Goal: Task Accomplishment & Management: Manage account settings

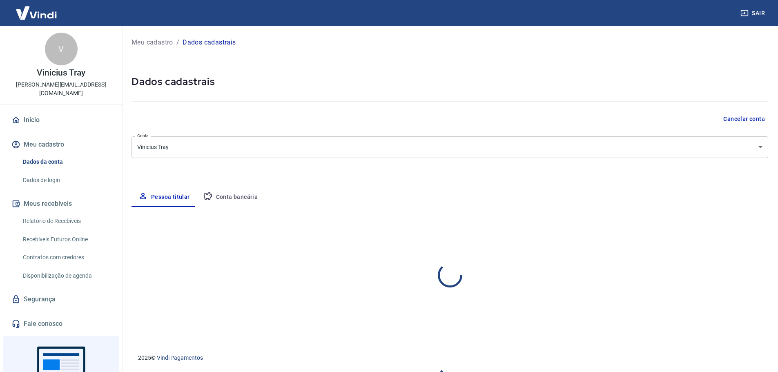
select select "SP"
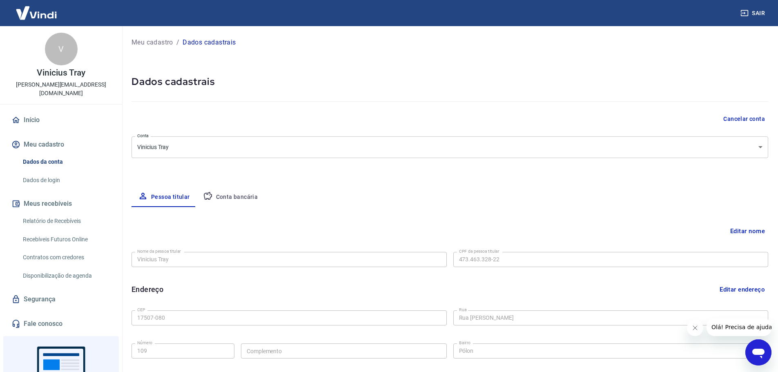
click at [506, 178] on div "Meu cadastro / Dados cadastrais Dados cadastrais Cancelar conta Conta Vinicius …" at bounding box center [450, 256] width 656 height 461
click at [69, 172] on link "Dados de login" at bounding box center [66, 180] width 93 height 17
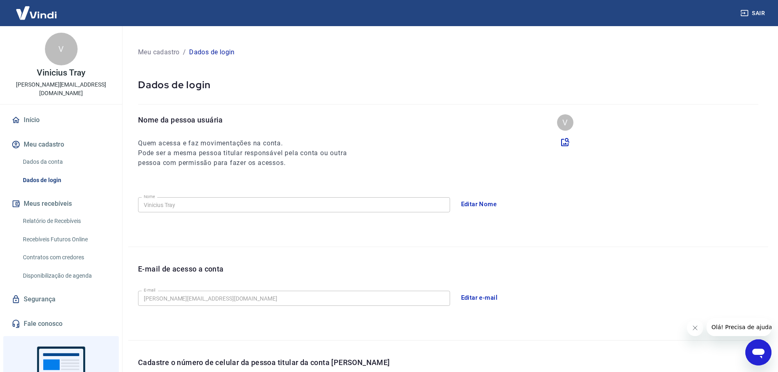
scroll to position [103, 0]
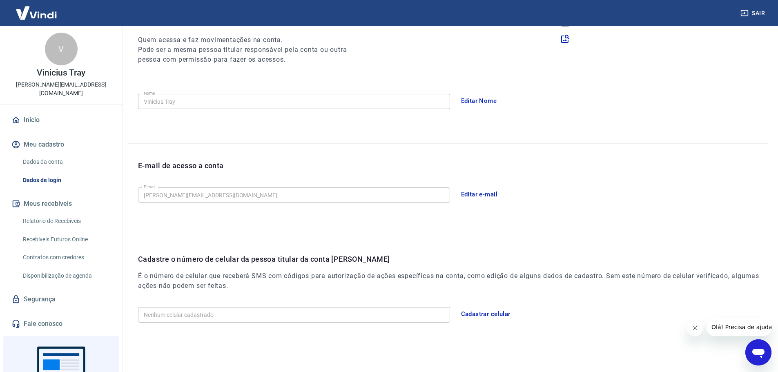
click at [484, 186] on button "Editar e-mail" at bounding box center [479, 194] width 46 height 17
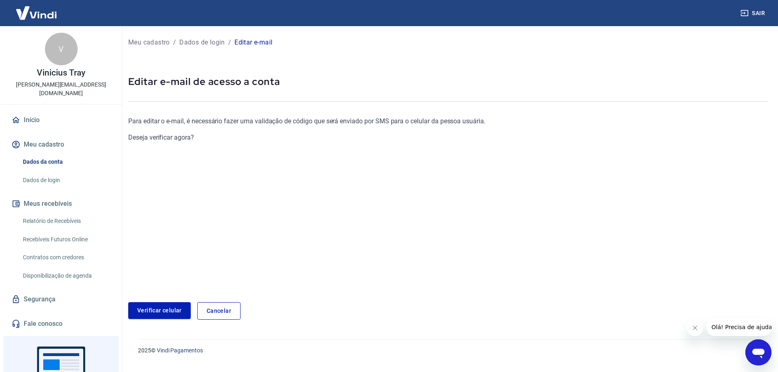
click at [212, 311] on link "Cancelar" at bounding box center [218, 311] width 43 height 18
